Goal: Unclear

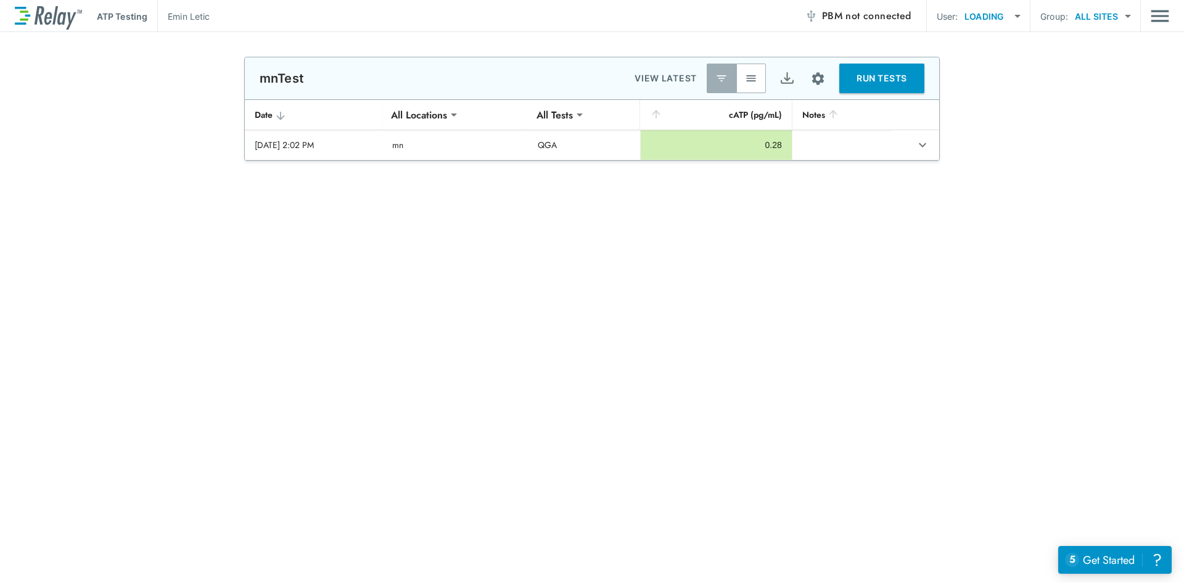
type input "**"
type input "***"
type input "****"
